Goal: Information Seeking & Learning: Learn about a topic

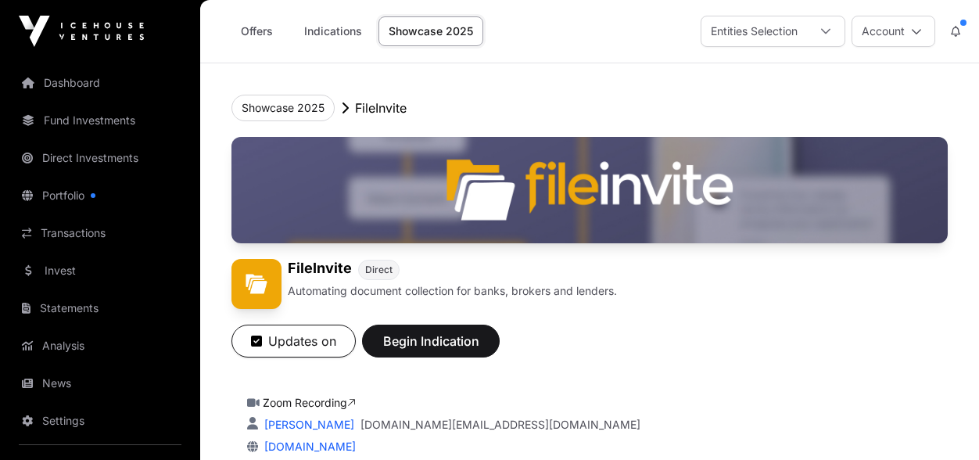
click at [748, 367] on div "FileInvite Direct Automating document collection for banks, brokers and lenders…" at bounding box center [589, 351] width 716 height 428
click at [804, 425] on div "[PERSON_NAME] [DOMAIN_NAME][EMAIL_ADDRESS][DOMAIN_NAME]" at bounding box center [589, 425] width 685 height 16
drag, startPoint x: 861, startPoint y: 393, endPoint x: 833, endPoint y: 327, distance: 71.9
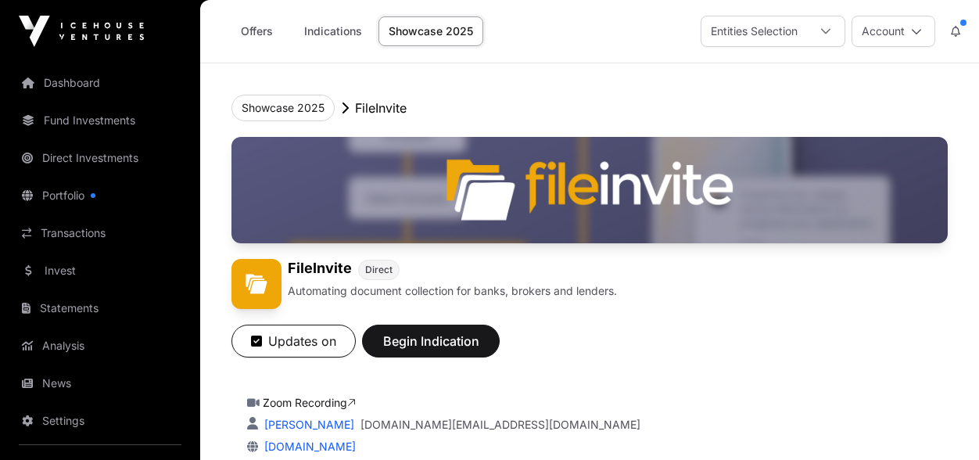
click at [834, 332] on div "FileInvite Direct Automating document collection for banks, brokers and lenders…" at bounding box center [589, 351] width 716 height 428
click at [833, 327] on div "Updates on Begin Indication" at bounding box center [589, 340] width 716 height 33
click at [810, 292] on div "FileInvite Direct Automating document collection for banks, brokers and lenders." at bounding box center [589, 284] width 716 height 50
drag, startPoint x: 810, startPoint y: 292, endPoint x: 806, endPoint y: 318, distance: 26.1
click at [810, 296] on div "FileInvite Direct Automating document collection for banks, brokers and lenders." at bounding box center [589, 284] width 716 height 50
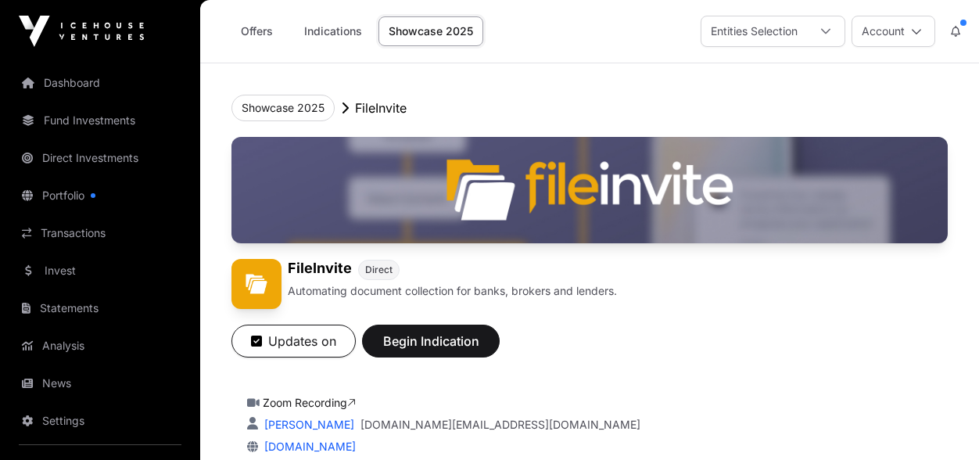
click at [806, 318] on div "Updates on Begin Indication" at bounding box center [589, 333] width 716 height 48
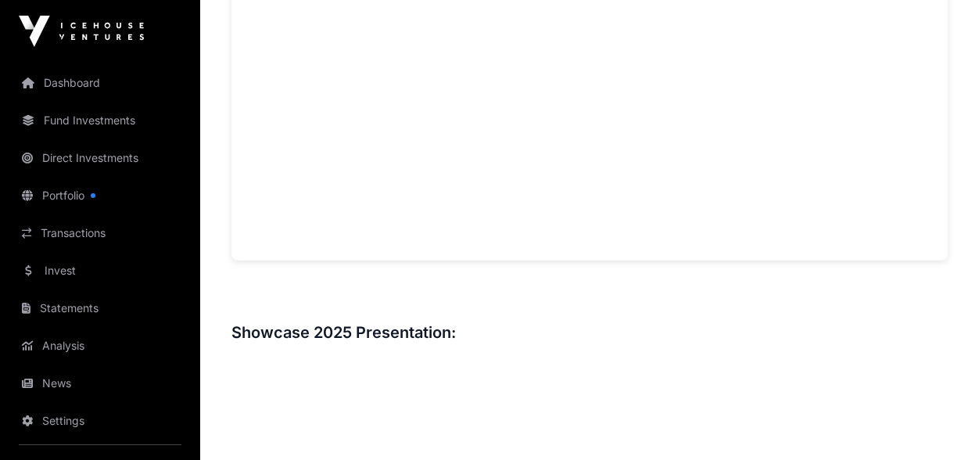
scroll to position [1238, 0]
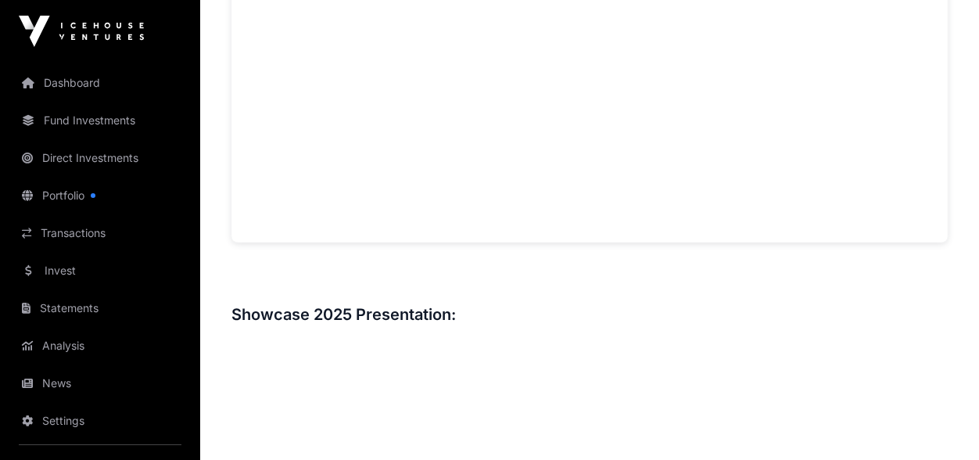
drag, startPoint x: 747, startPoint y: 259, endPoint x: 703, endPoint y: 245, distance: 46.7
click at [743, 258] on div "Overview: FileInvite is a SaaS platform that simplifies and secures the documen…" at bounding box center [589, 84] width 716 height 1482
click at [967, 319] on div "Showcase 2025 FileInvite FileInvite Direct Automating document collection for b…" at bounding box center [589, 230] width 779 height 2811
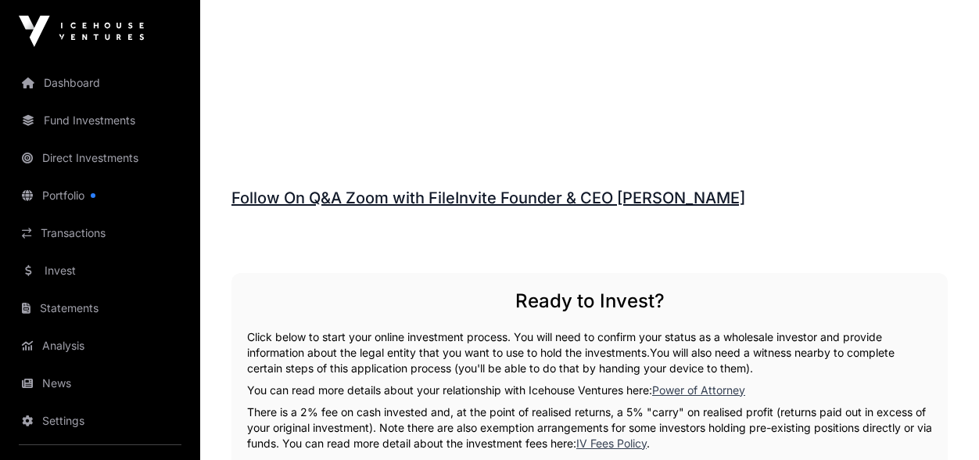
scroll to position [1890, 0]
